Goal: Find specific page/section: Find specific page/section

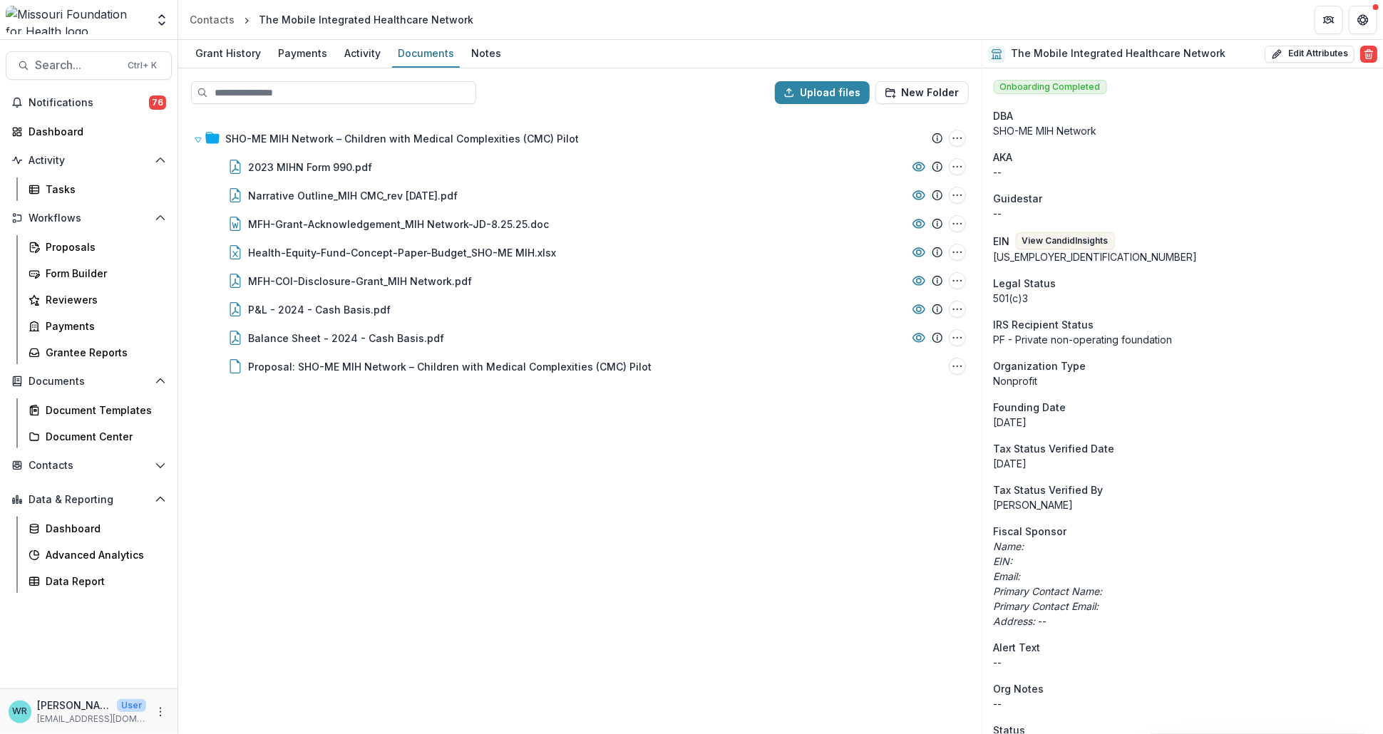
scroll to position [713, 0]
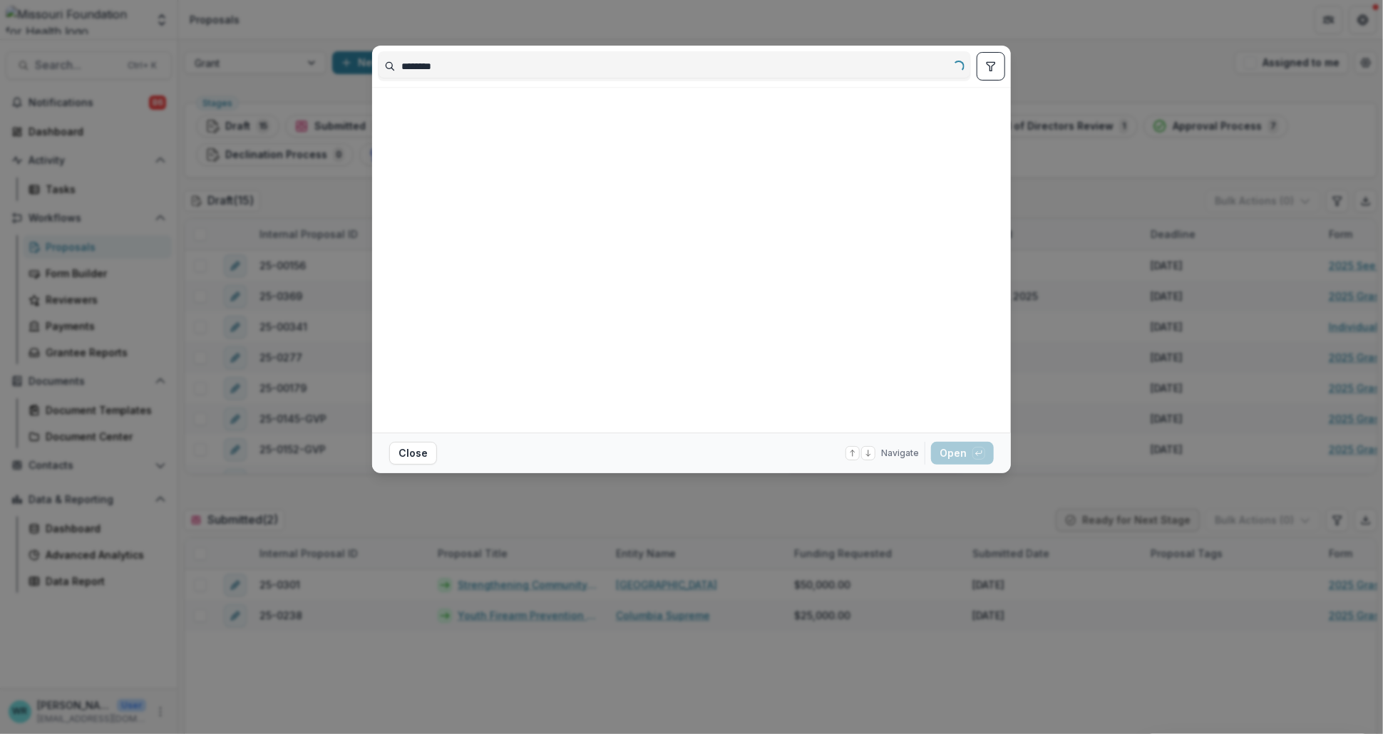
scroll to position [236, 0]
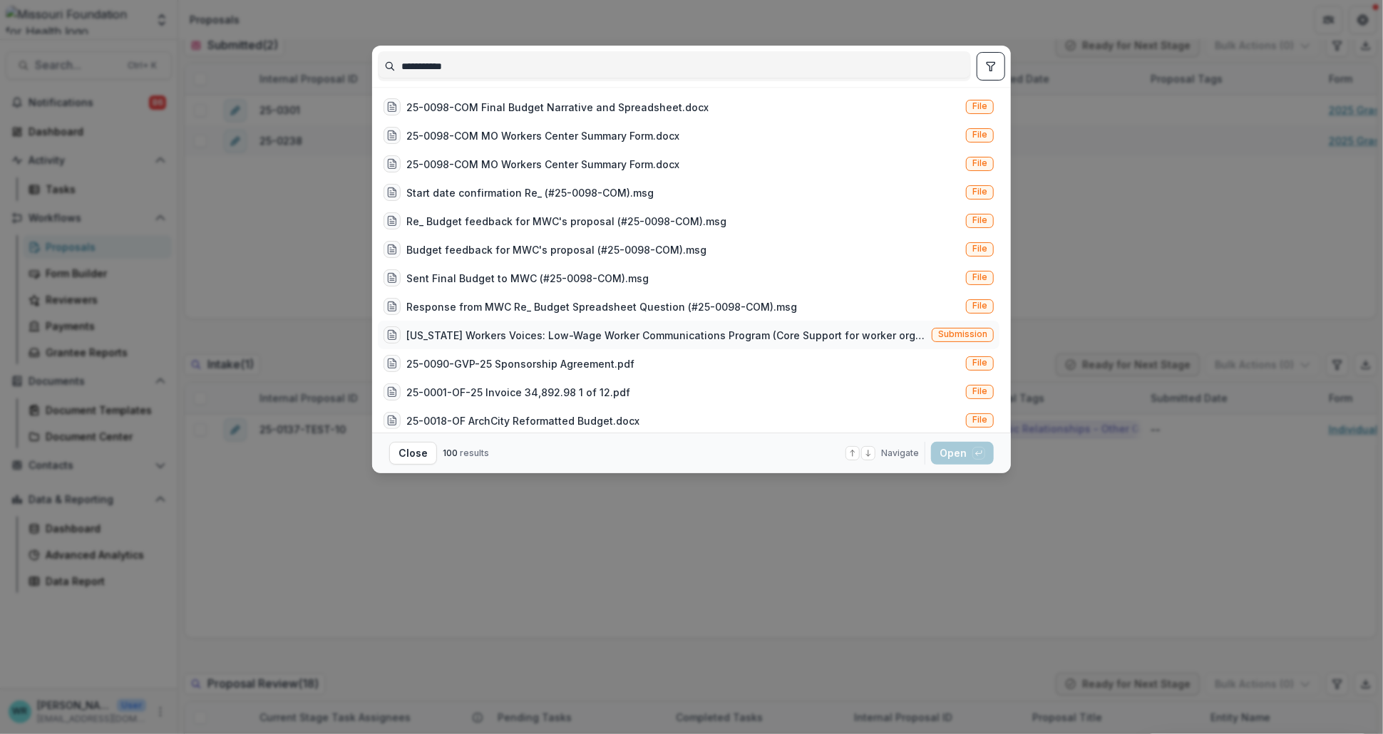
type input "**********"
click at [968, 332] on span "Submission" at bounding box center [962, 334] width 49 height 10
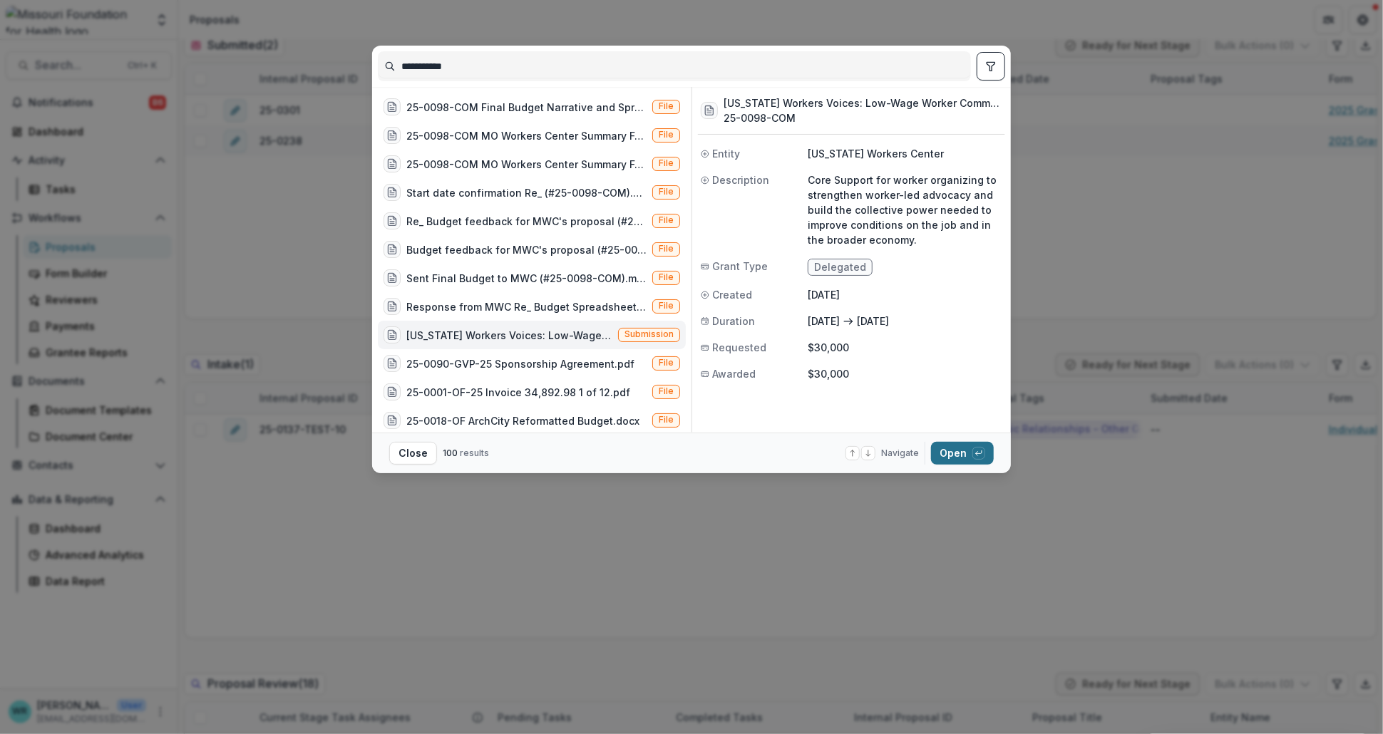
click at [962, 450] on button "Open with enter key" at bounding box center [962, 453] width 63 height 23
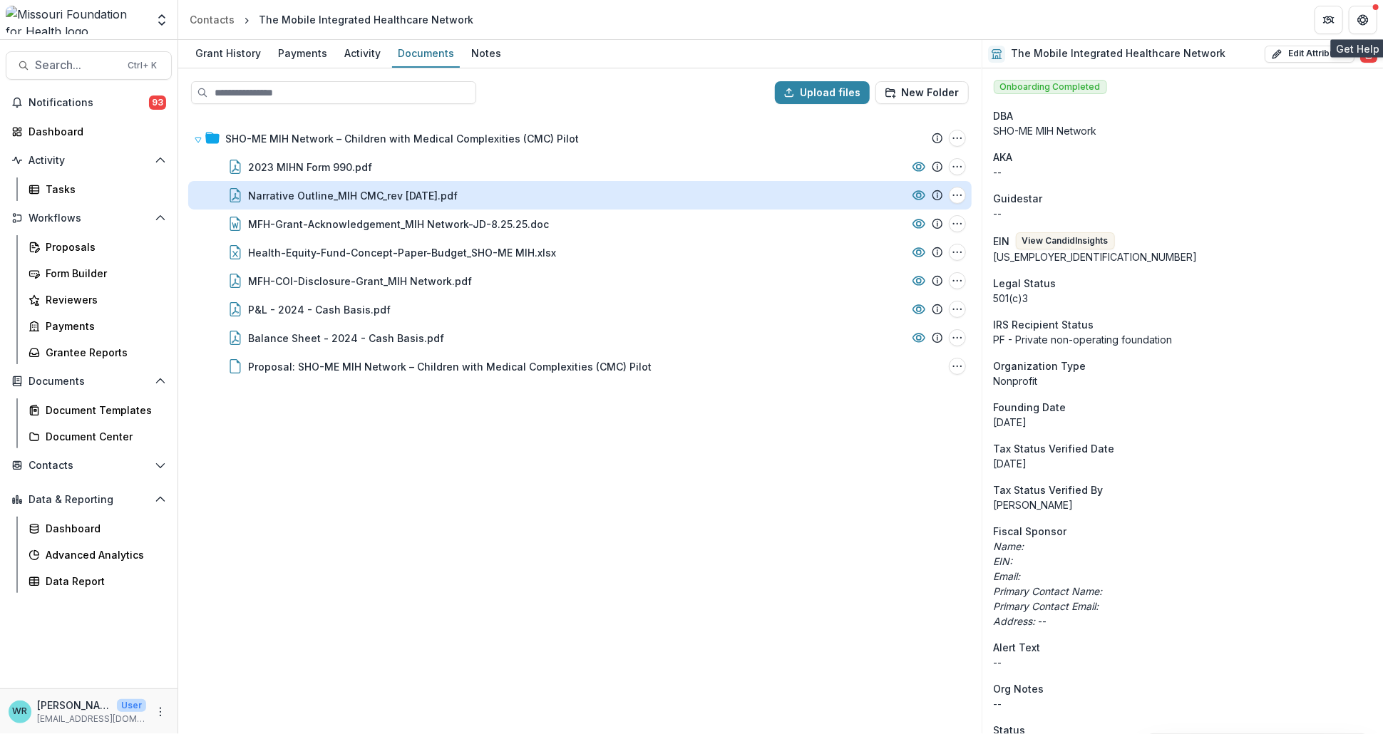
scroll to position [713, 0]
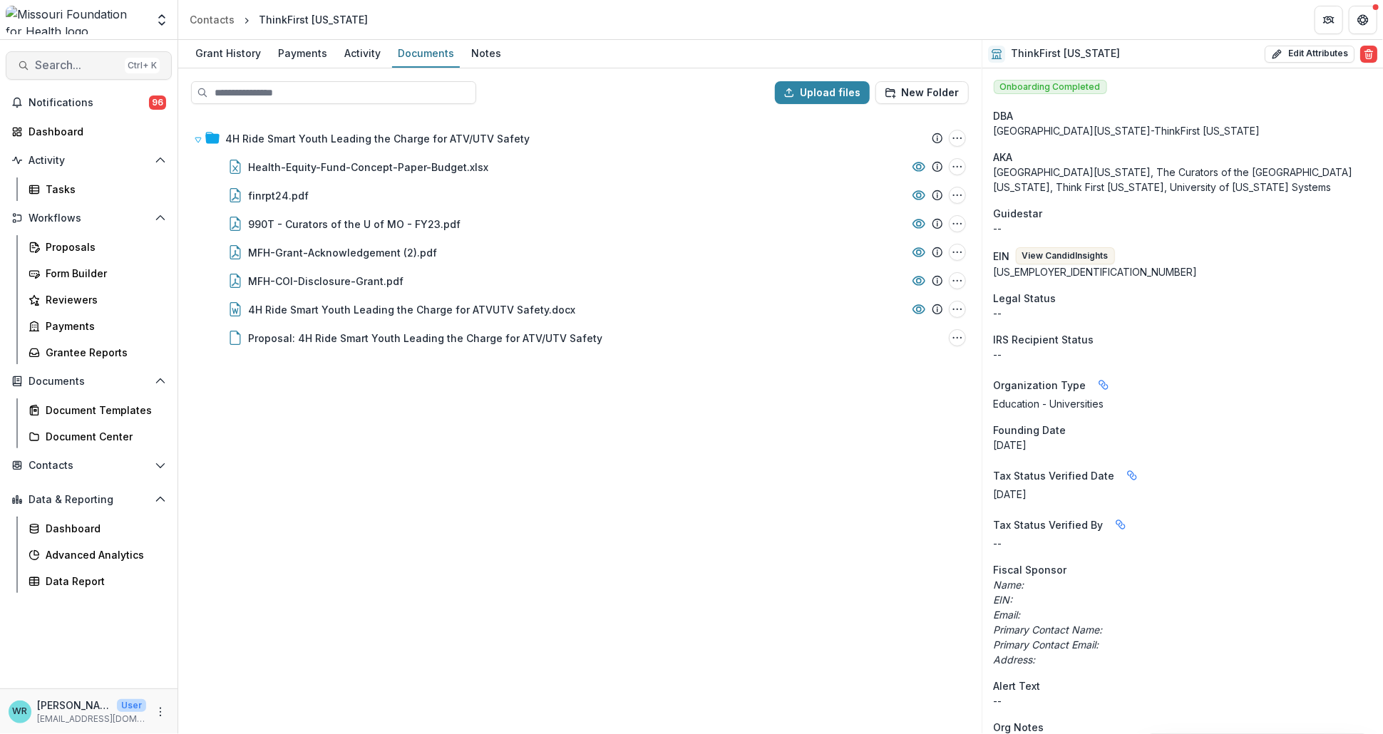
drag, startPoint x: 0, startPoint y: 0, endPoint x: 84, endPoint y: 69, distance: 108.9
click at [84, 69] on span "Search..." at bounding box center [77, 65] width 84 height 14
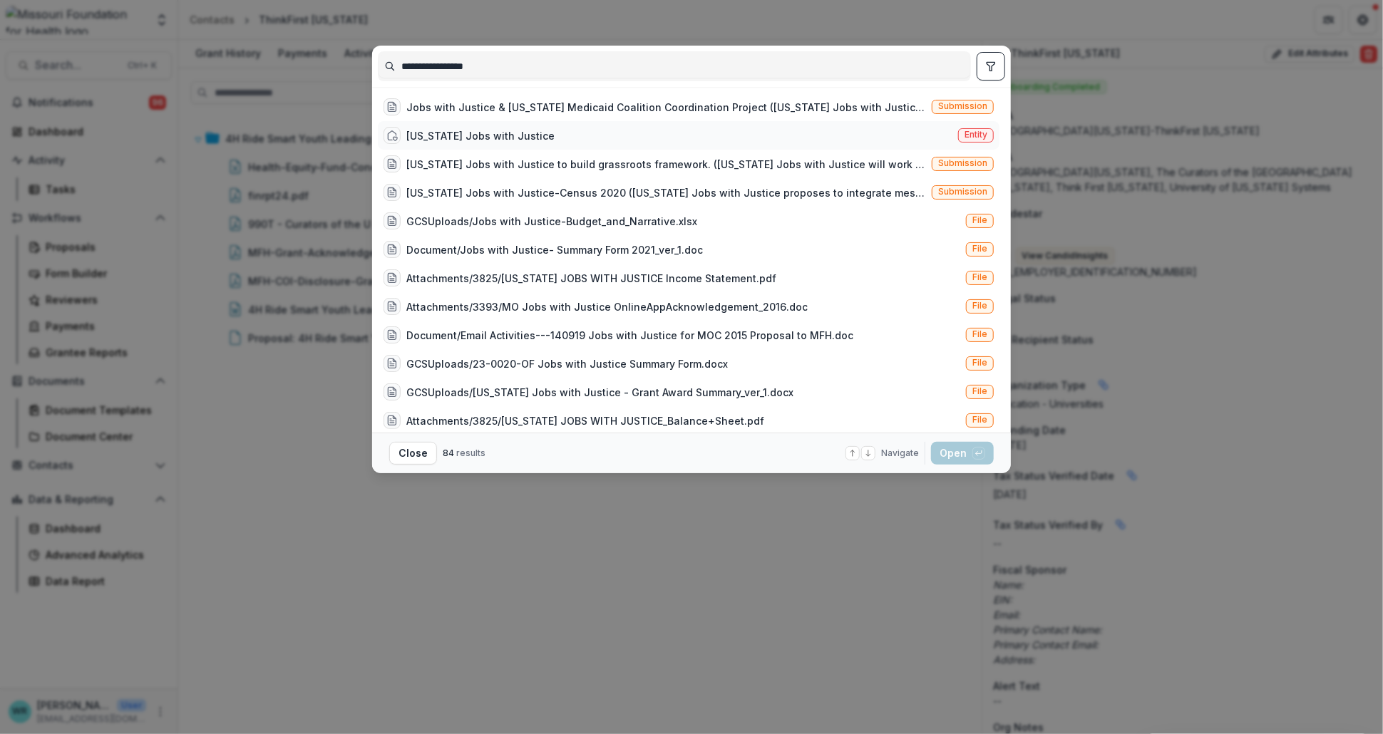
type input "**********"
click at [436, 140] on div "[US_STATE] Jobs with Justice" at bounding box center [480, 135] width 148 height 15
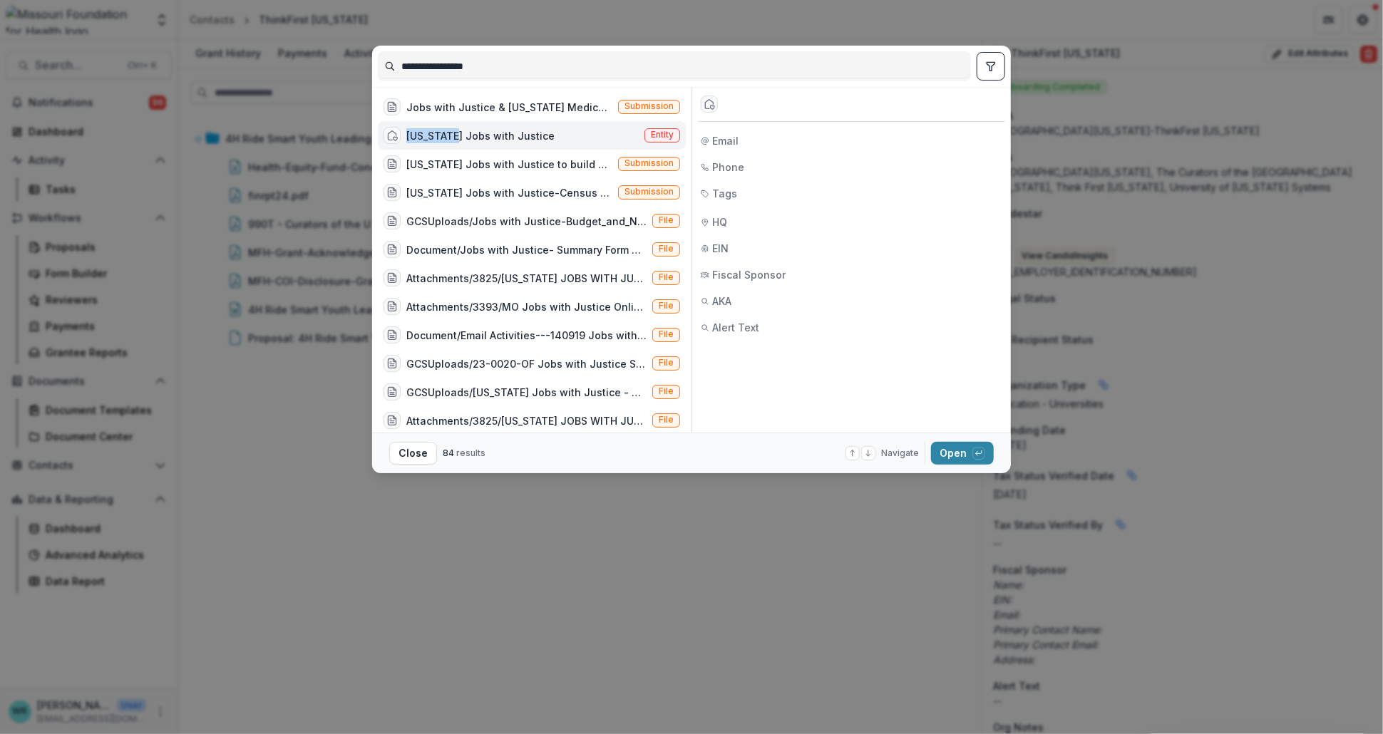
click at [436, 140] on div "[US_STATE] Jobs with Justice" at bounding box center [480, 135] width 148 height 15
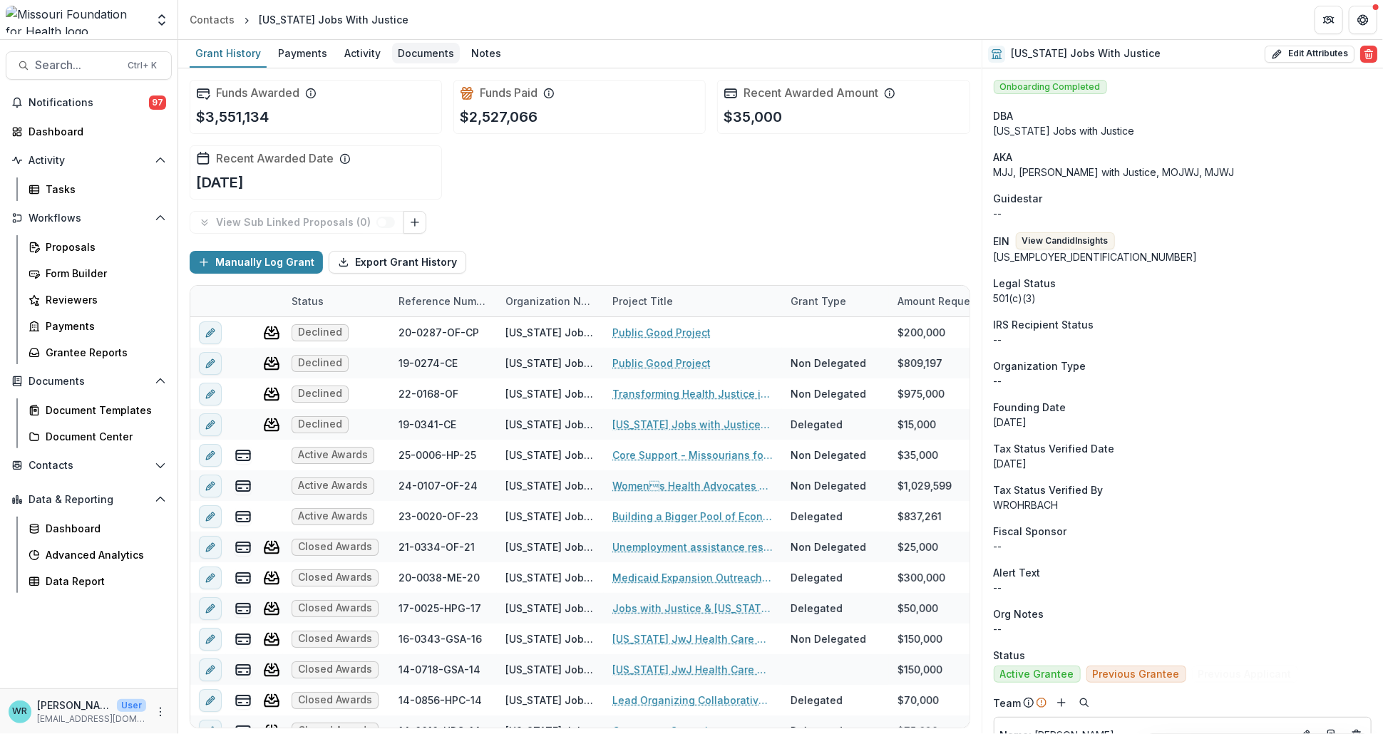
click at [443, 53] on div "Documents" at bounding box center [426, 53] width 68 height 21
